Goal: Information Seeking & Learning: Learn about a topic

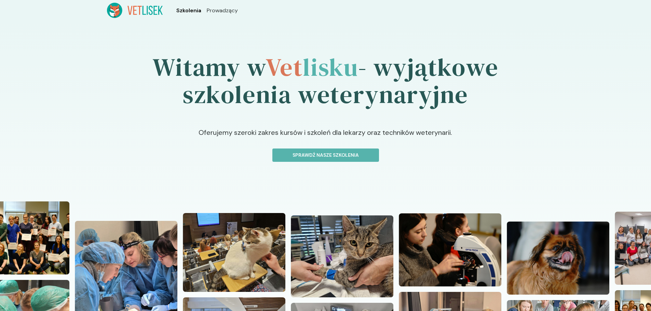
click at [187, 9] on span "Szkolenia" at bounding box center [188, 10] width 25 height 8
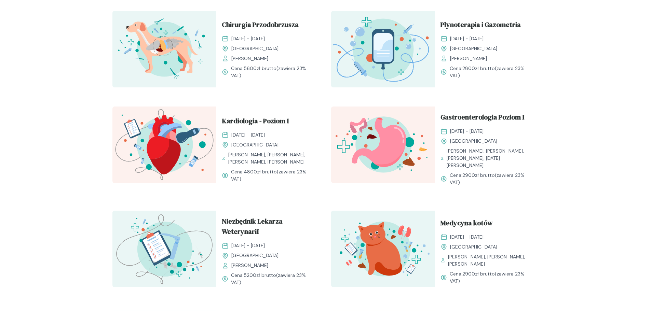
scroll to position [342, 0]
click at [274, 116] on span "Kardiologia - Poziom I" at bounding box center [255, 122] width 67 height 13
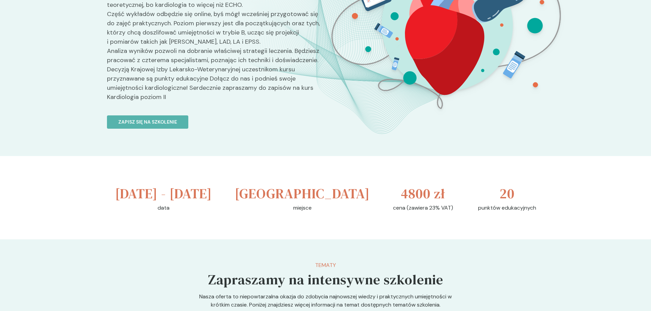
scroll to position [205, 0]
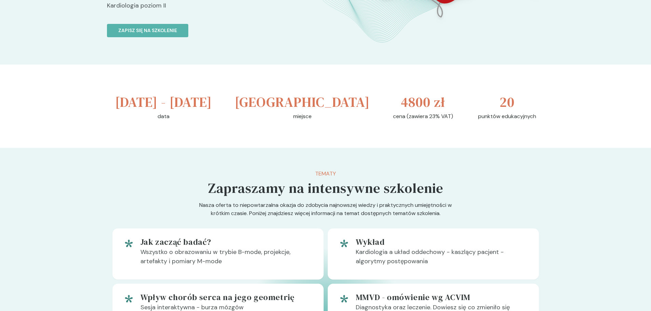
scroll to position [342, 0]
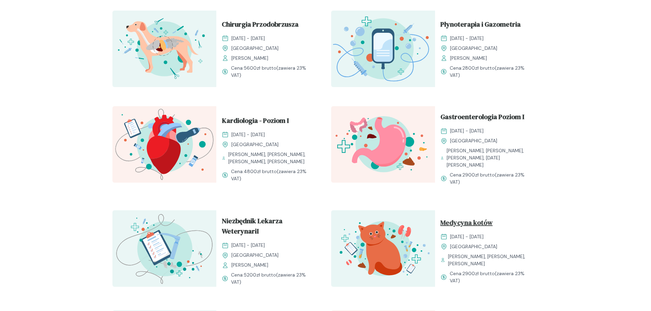
click at [466, 219] on span "Medycyna kotów" at bounding box center [467, 224] width 52 height 13
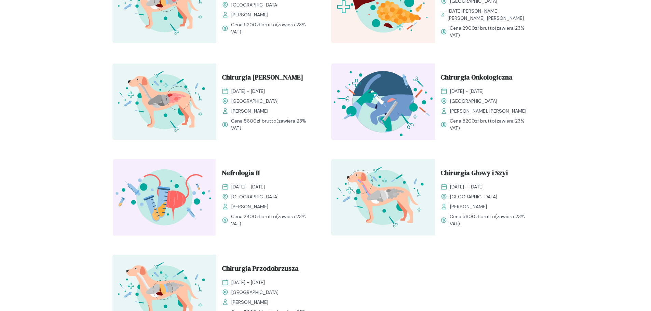
scroll to position [606, 0]
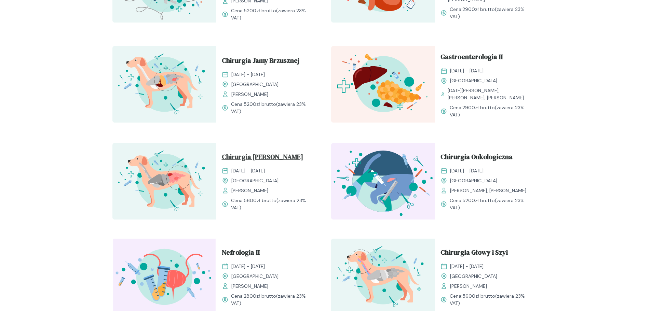
click at [269, 152] on span "Chirurgia [PERSON_NAME]" at bounding box center [262, 158] width 81 height 13
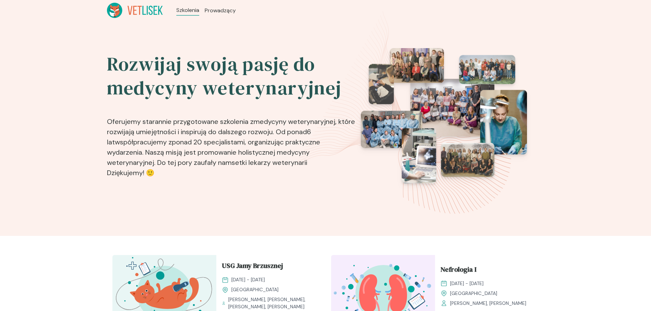
scroll to position [606, 0]
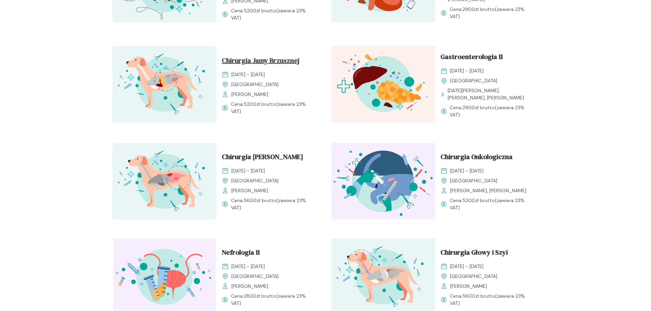
click at [270, 56] on span "Chirurgia Jamy Brzusznej" at bounding box center [261, 61] width 78 height 13
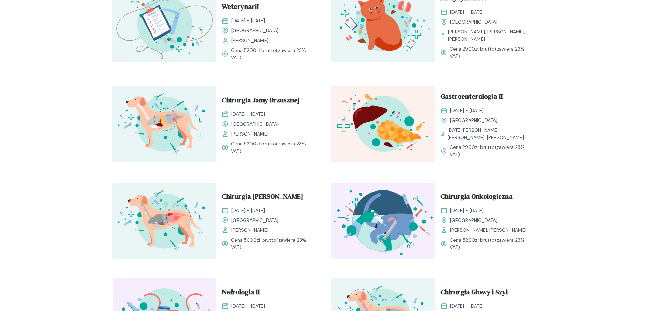
scroll to position [538, 0]
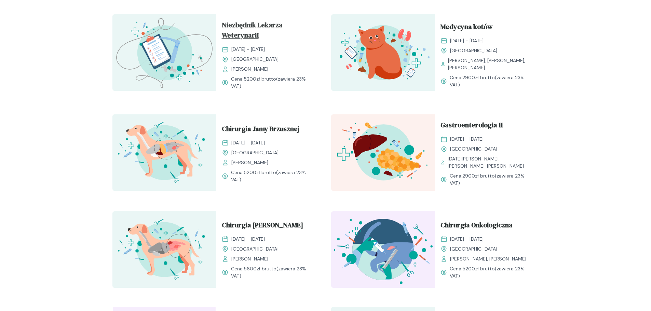
click at [270, 20] on span "Niezbędnik Lekarza WeterynariI" at bounding box center [268, 31] width 93 height 23
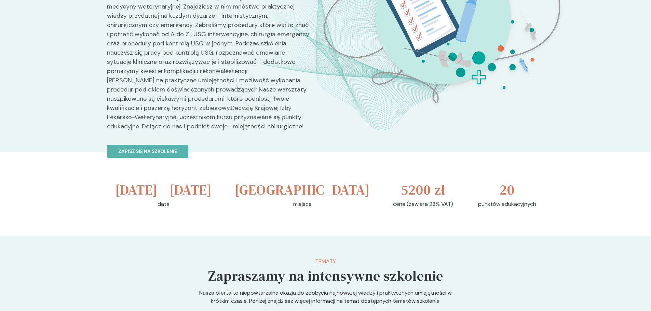
scroll to position [68, 0]
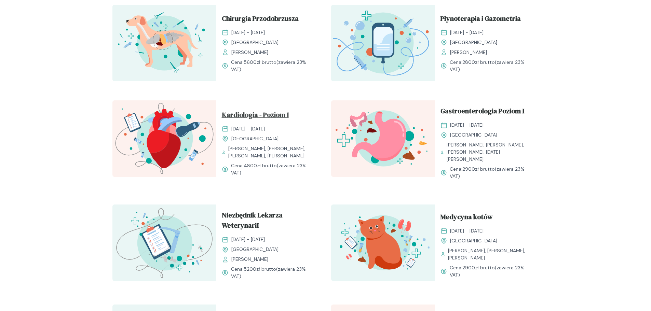
scroll to position [333, 0]
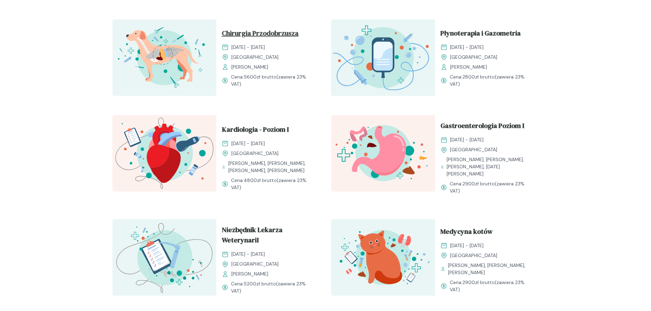
click at [276, 36] on span "Chirurgia Przodobrzusza" at bounding box center [260, 34] width 77 height 13
